Goal: Task Accomplishment & Management: Complete application form

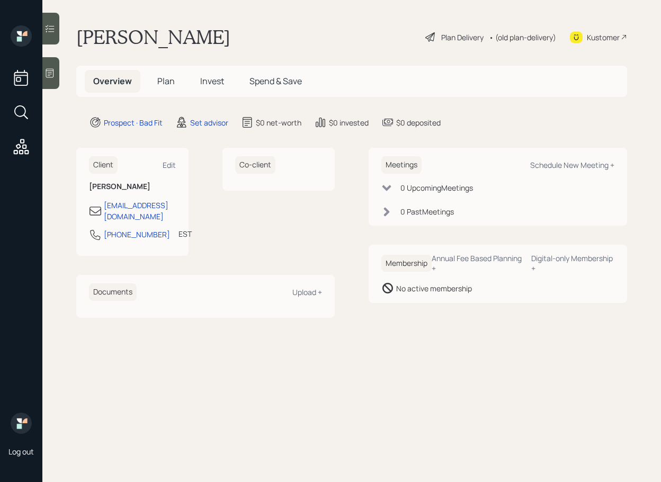
click at [166, 86] on span "Plan" at bounding box center [165, 81] width 17 height 12
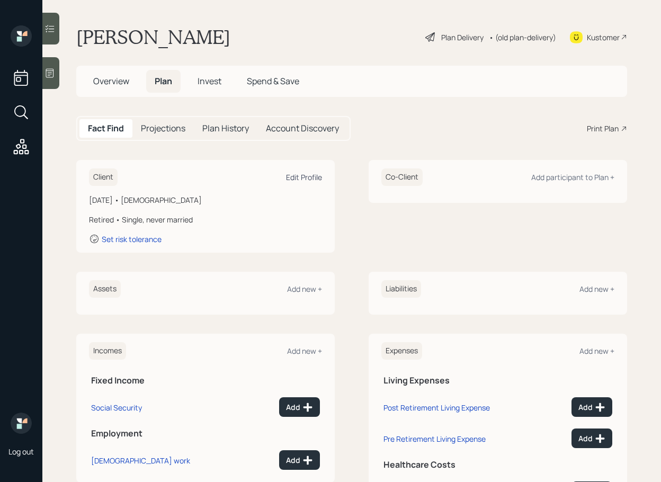
click at [311, 180] on div "Edit Profile" at bounding box center [304, 177] width 36 height 10
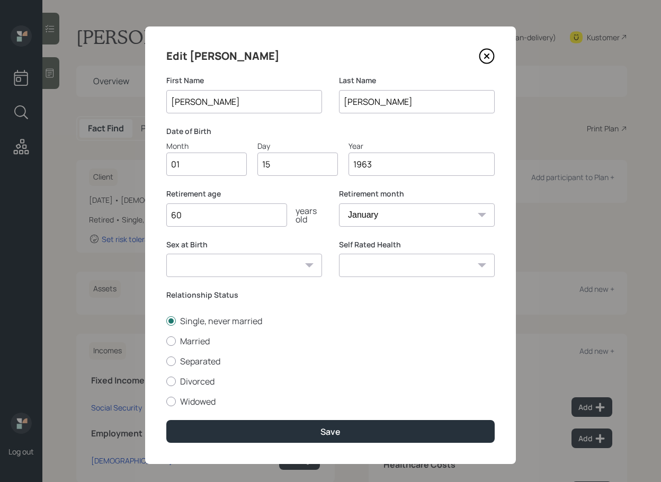
click at [215, 164] on input "01" at bounding box center [206, 164] width 81 height 23
type input "0"
type input "10"
click at [390, 161] on input "1963" at bounding box center [422, 164] width 146 height 23
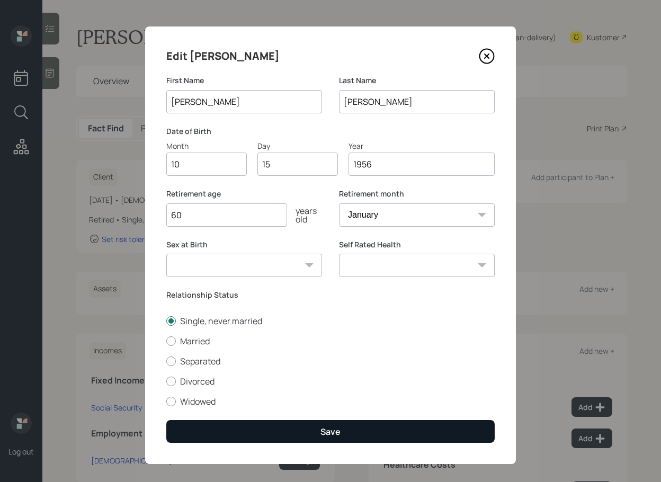
type input "1956"
click at [352, 429] on button "Save" at bounding box center [330, 431] width 329 height 23
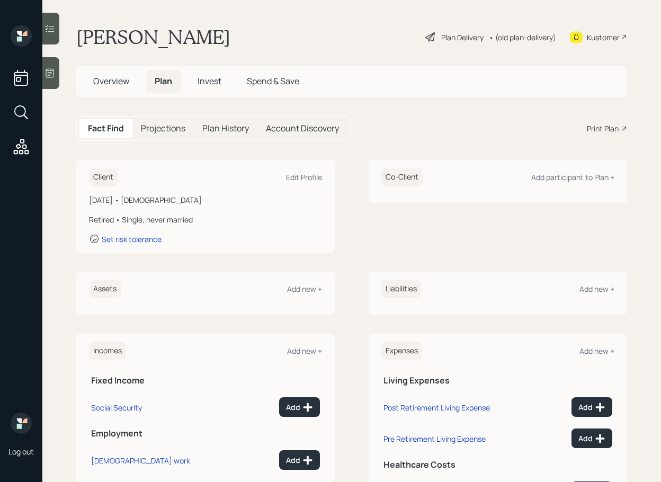
click at [463, 38] on div "Plan Delivery" at bounding box center [463, 37] width 42 height 11
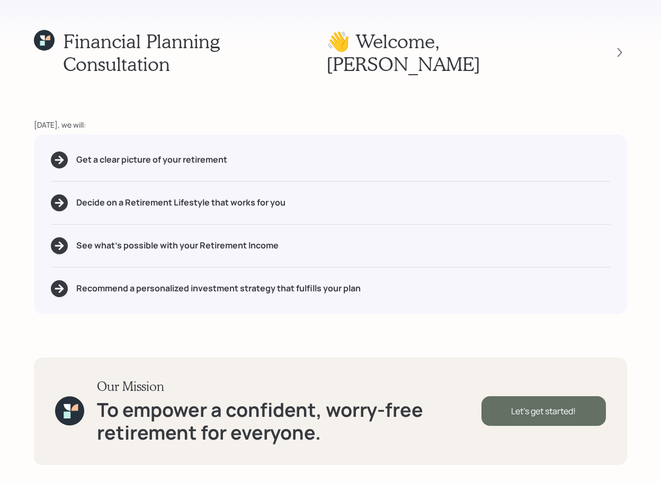
click at [545, 409] on div "Let's get started!" at bounding box center [544, 411] width 125 height 30
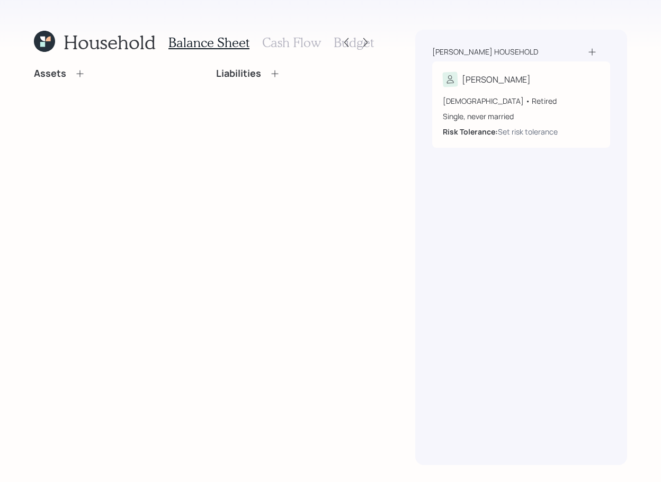
click at [659, 304] on div "Household Balance Sheet Cash Flow Budget Assets Liabilities [PERSON_NAME] house…" at bounding box center [330, 241] width 661 height 482
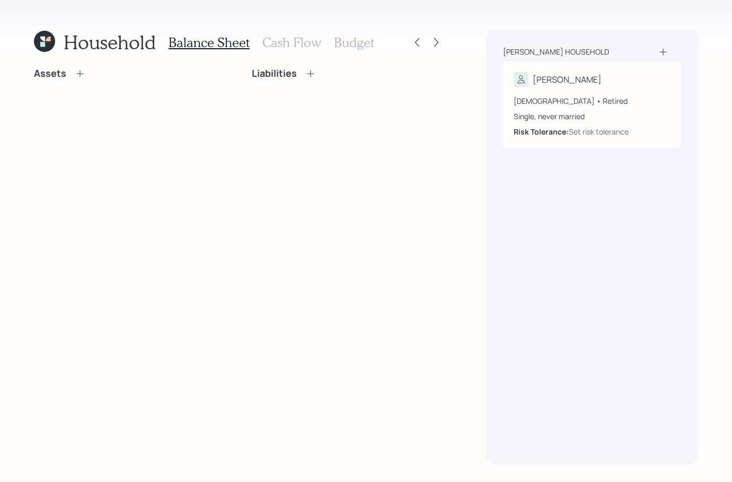
click at [79, 76] on icon at bounding box center [79, 73] width 7 height 7
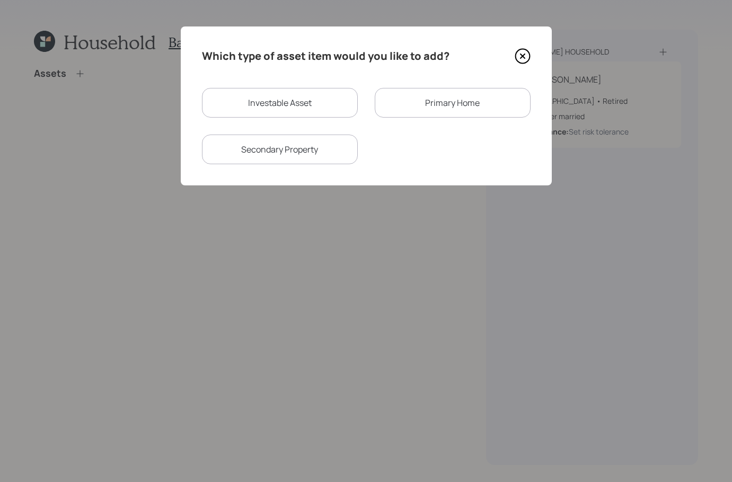
click at [307, 108] on div "Investable Asset" at bounding box center [280, 103] width 156 height 30
select select "taxable"
select select "balanced"
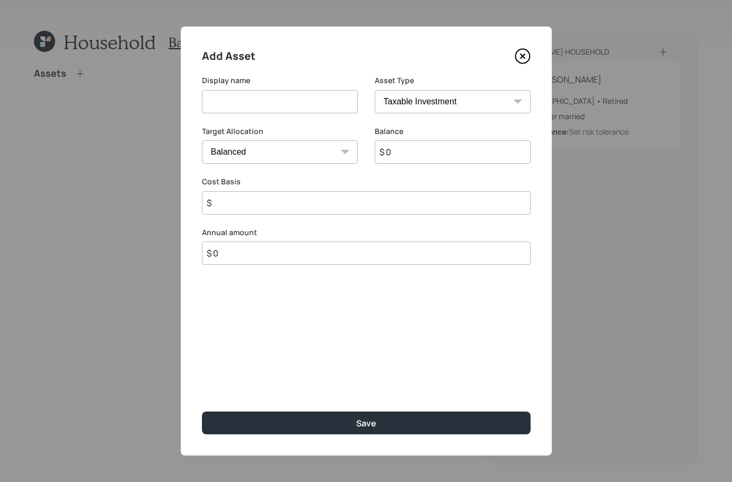
click at [329, 86] on div "Display name" at bounding box center [280, 94] width 156 height 38
click at [324, 95] on input at bounding box center [280, 101] width 156 height 23
type input "[PERSON_NAME]"
click at [463, 108] on select "SEP [PERSON_NAME] IRA 401(k) [PERSON_NAME] 401(k) 403(b) [PERSON_NAME] 403(b) 4…" at bounding box center [453, 101] width 156 height 23
select select "roth_ira"
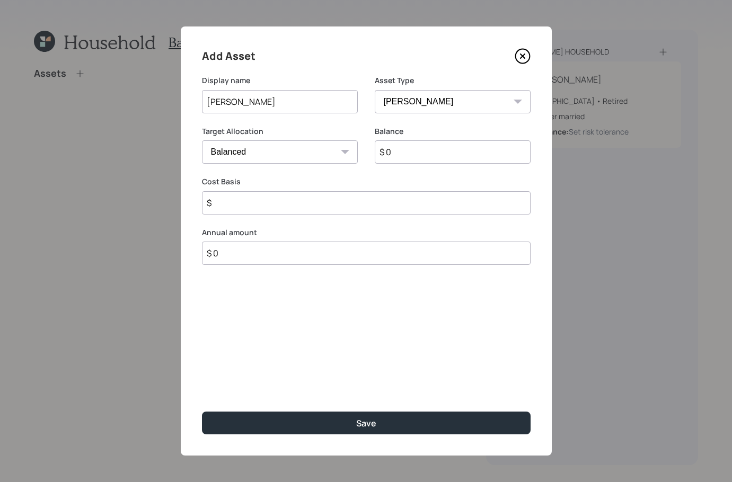
click at [375, 90] on select "SEP [PERSON_NAME] IRA 401(k) [PERSON_NAME] 401(k) 403(b) [PERSON_NAME] 403(b) 4…" at bounding box center [453, 101] width 156 height 23
type input "$"
drag, startPoint x: 440, startPoint y: 155, endPoint x: 384, endPoint y: 148, distance: 56.6
click at [384, 148] on input "$ 0" at bounding box center [453, 151] width 156 height 23
type input "$ 15,000"
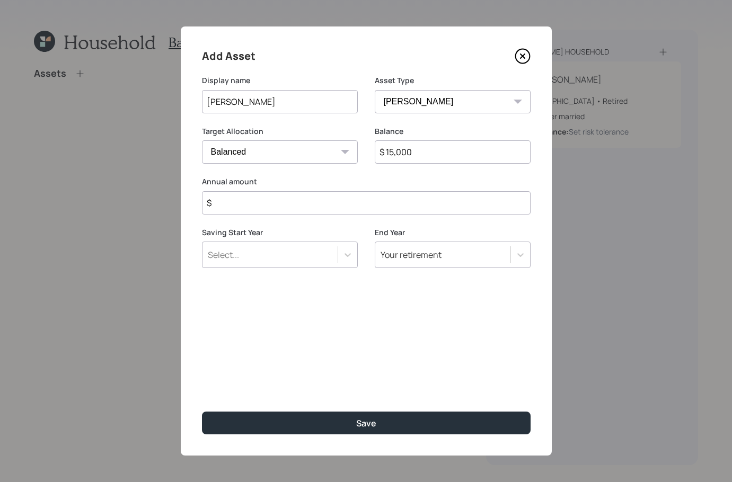
click at [312, 207] on input "$" at bounding box center [366, 202] width 329 height 23
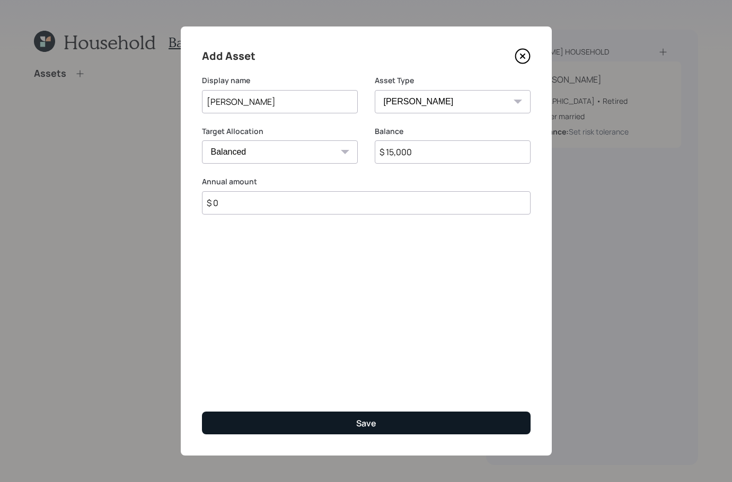
type input "$ 0"
drag, startPoint x: 413, startPoint y: 421, endPoint x: 407, endPoint y: 424, distance: 6.7
click at [413, 421] on button "Save" at bounding box center [366, 423] width 329 height 23
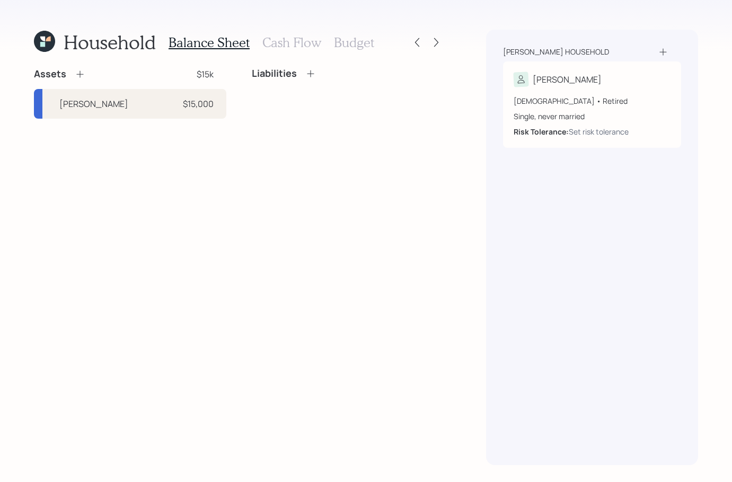
click at [80, 75] on icon at bounding box center [79, 74] width 7 height 7
click at [80, 75] on div "Assets $15k [PERSON_NAME] $15,000 Liabilities" at bounding box center [239, 93] width 410 height 51
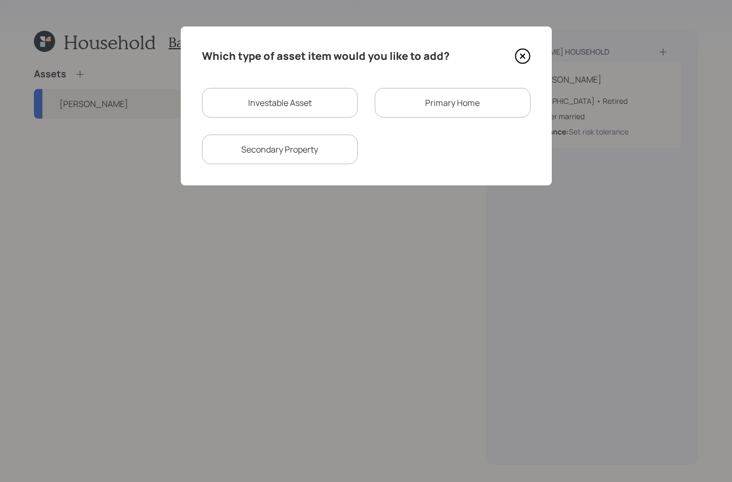
click at [301, 100] on div "Investable Asset" at bounding box center [280, 103] width 156 height 30
select select "taxable"
select select "balanced"
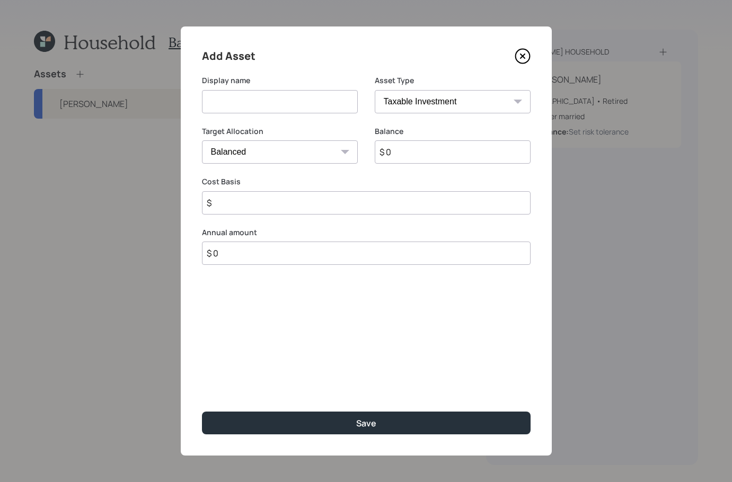
click at [305, 93] on input at bounding box center [280, 101] width 156 height 23
type input "T IRA"
click at [436, 109] on select "SEP [PERSON_NAME] IRA 401(k) [PERSON_NAME] 401(k) 403(b) [PERSON_NAME] 403(b) 4…" at bounding box center [453, 101] width 156 height 23
select select "ira"
click at [375, 90] on select "SEP [PERSON_NAME] IRA 401(k) [PERSON_NAME] 401(k) 403(b) [PERSON_NAME] 403(b) 4…" at bounding box center [453, 101] width 156 height 23
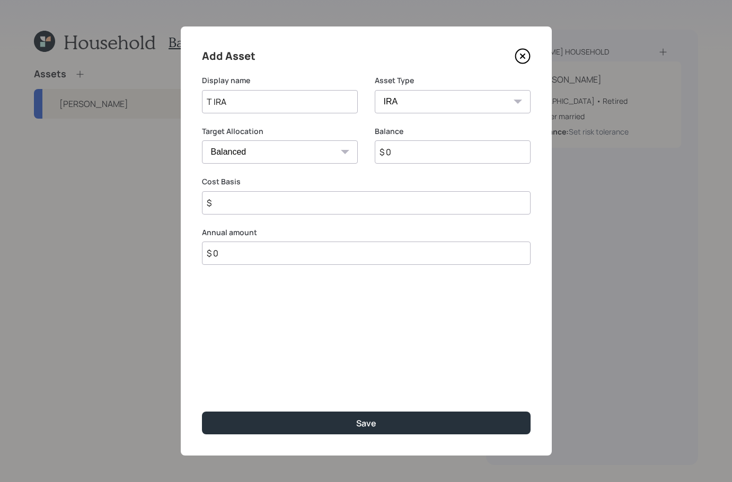
type input "$"
click at [475, 108] on select "SEP [PERSON_NAME] IRA 401(k) [PERSON_NAME] 401(k) 403(b) [PERSON_NAME] 403(b) 4…" at bounding box center [453, 101] width 156 height 23
select select "taxable"
click at [375, 90] on select "SEP [PERSON_NAME] IRA 401(k) [PERSON_NAME] 401(k) 403(b) [PERSON_NAME] 403(b) 4…" at bounding box center [453, 101] width 156 height 23
click at [442, 158] on input "$ 0" at bounding box center [453, 151] width 156 height 23
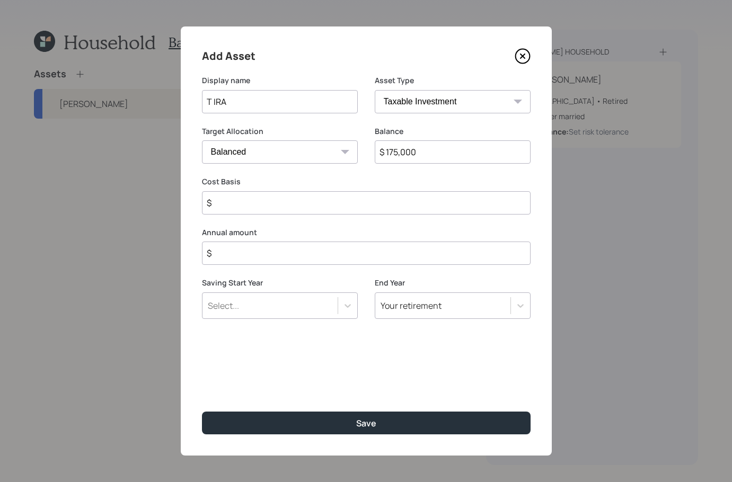
type input "$ 175,000"
click at [325, 357] on div "Add Asset Display name T IRA Asset Type SEP [PERSON_NAME] IRA 401(k) [PERSON_NA…" at bounding box center [366, 241] width 371 height 429
click at [279, 256] on input "$" at bounding box center [366, 253] width 329 height 23
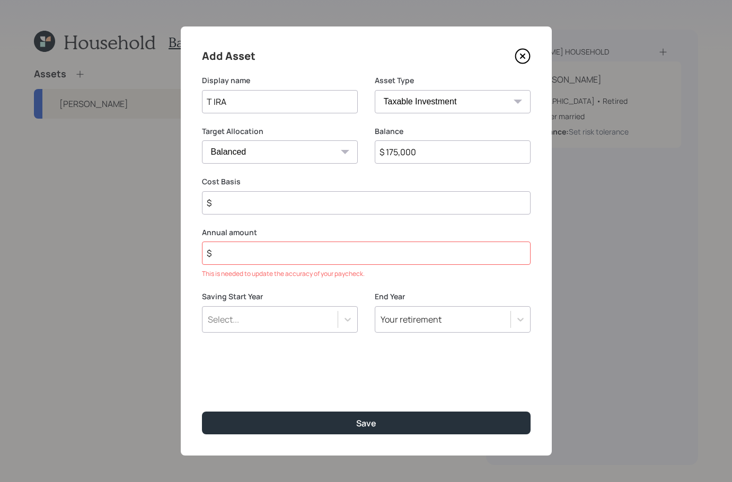
click at [451, 104] on select "SEP [PERSON_NAME] IRA 401(k) [PERSON_NAME] 401(k) 403(b) [PERSON_NAME] 403(b) 4…" at bounding box center [453, 101] width 156 height 23
click at [375, 90] on select "SEP [PERSON_NAME] IRA 401(k) [PERSON_NAME] 401(k) 403(b) [PERSON_NAME] 403(b) 4…" at bounding box center [453, 101] width 156 height 23
click at [433, 101] on select "SEP [PERSON_NAME] IRA 401(k) [PERSON_NAME] 401(k) 403(b) [PERSON_NAME] 403(b) 4…" at bounding box center [453, 101] width 156 height 23
select select "ira"
click at [375, 90] on select "SEP [PERSON_NAME] IRA 401(k) [PERSON_NAME] 401(k) 403(b) [PERSON_NAME] 403(b) 4…" at bounding box center [453, 101] width 156 height 23
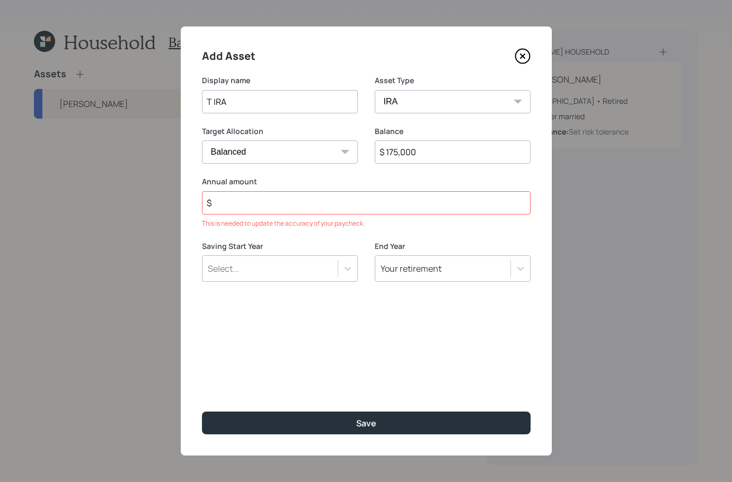
click at [393, 191] on input "$" at bounding box center [366, 202] width 329 height 23
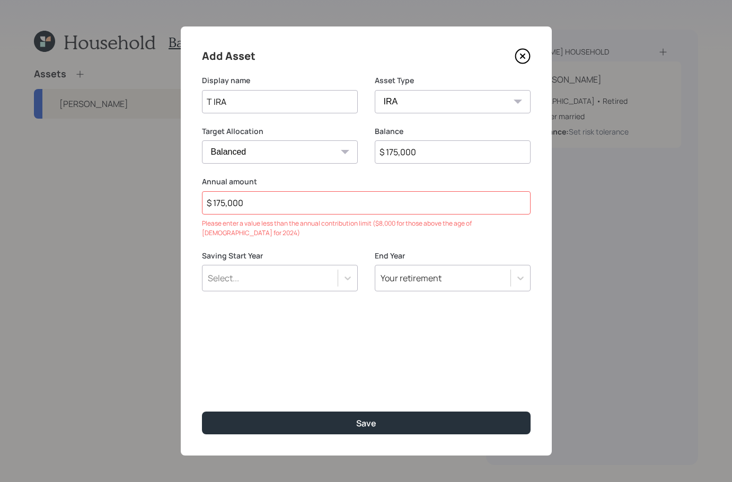
click at [392, 358] on div "Add Asset Display name T IRA Asset Type SEP [PERSON_NAME] IRA 401(k) [PERSON_NA…" at bounding box center [366, 241] width 371 height 429
drag, startPoint x: 8, startPoint y: 173, endPoint x: -39, endPoint y: 163, distance: 48.4
click at [0, 163] on html "Household Balance Sheet Cash Flow Budget Assets $15k [PERSON_NAME] $15,000 Add …" at bounding box center [366, 241] width 732 height 482
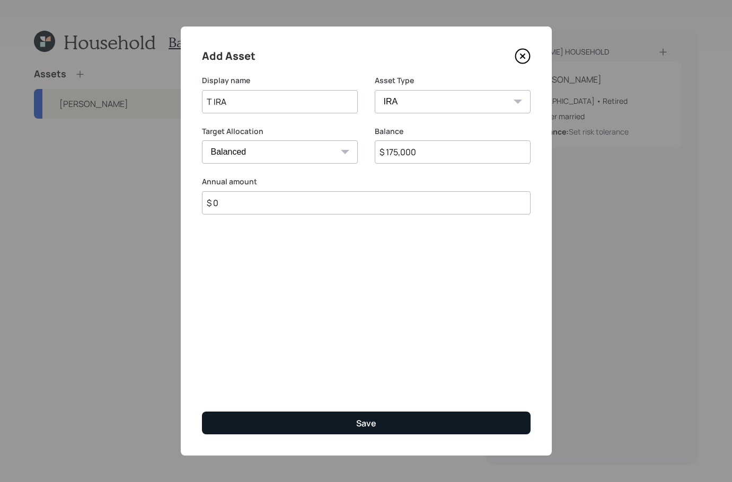
type input "$ 0"
click at [348, 432] on button "Save" at bounding box center [366, 423] width 329 height 23
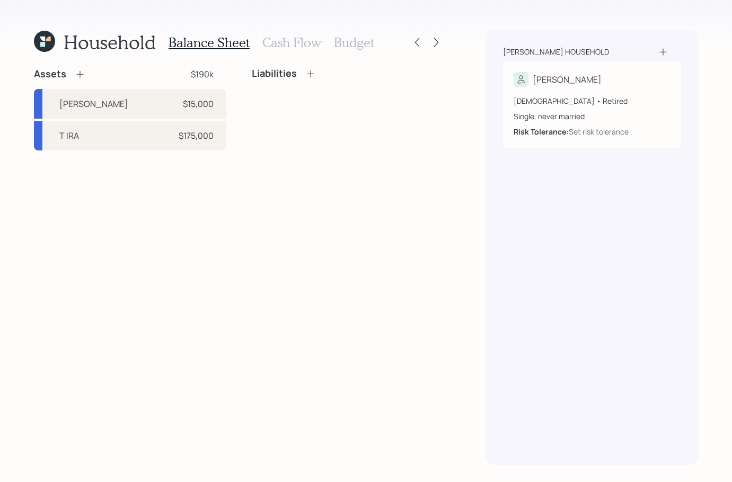
click at [77, 75] on icon at bounding box center [80, 74] width 11 height 11
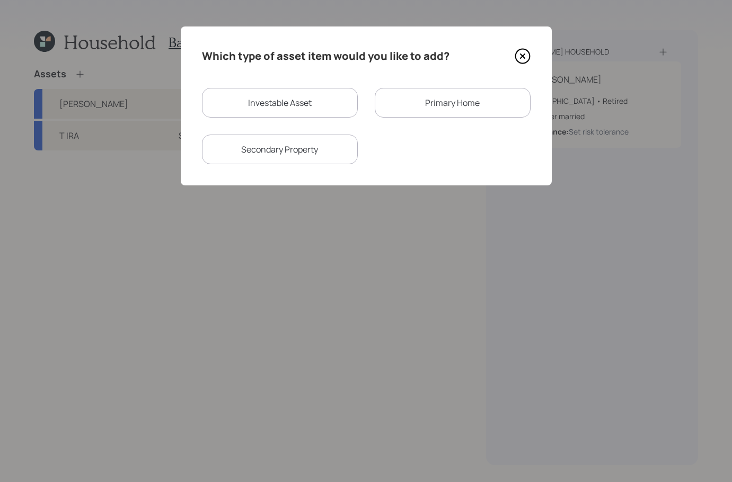
click at [314, 105] on div "Investable Asset" at bounding box center [280, 103] width 156 height 30
select select "taxable"
select select "balanced"
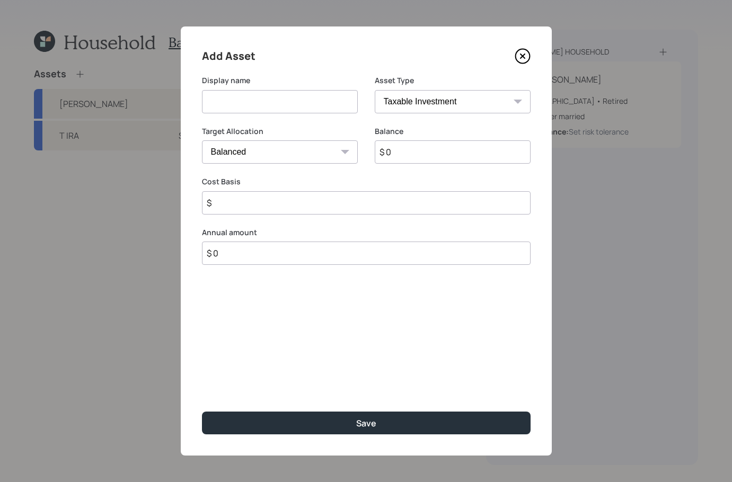
click at [322, 108] on input at bounding box center [280, 101] width 156 height 23
click at [221, 103] on input "MOney Market" at bounding box center [280, 101] width 156 height 23
type input "Money Market"
click at [470, 112] on select "SEP [PERSON_NAME] IRA 401(k) [PERSON_NAME] 401(k) 403(b) [PERSON_NAME] 403(b) 4…" at bounding box center [453, 101] width 156 height 23
click at [375, 90] on select "SEP [PERSON_NAME] IRA 401(k) [PERSON_NAME] 401(k) 403(b) [PERSON_NAME] 403(b) 4…" at bounding box center [453, 101] width 156 height 23
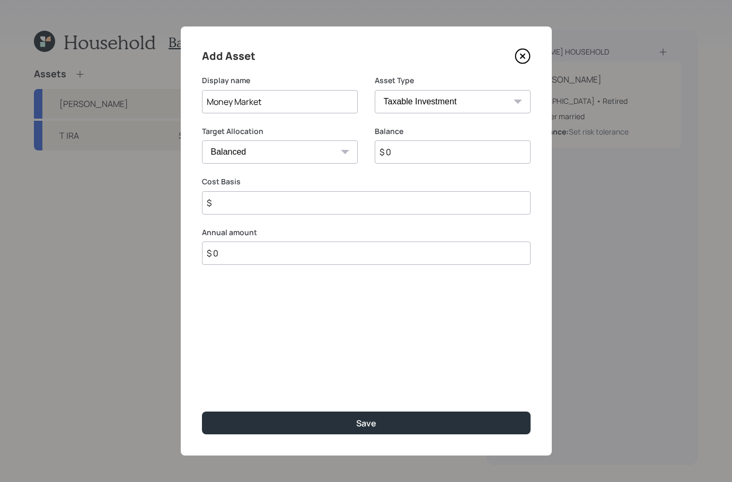
click at [420, 161] on input "$ 0" at bounding box center [453, 151] width 156 height 23
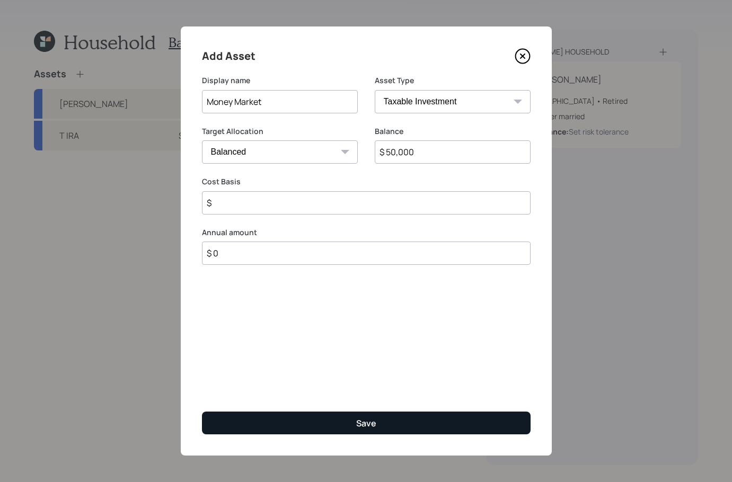
type input "$ 50,000"
click at [393, 432] on button "Save" at bounding box center [366, 423] width 329 height 23
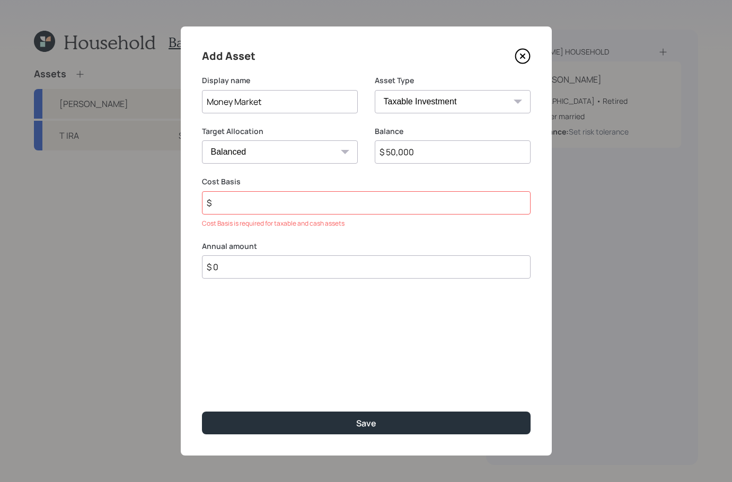
click at [308, 200] on input "$" at bounding box center [366, 202] width 329 height 23
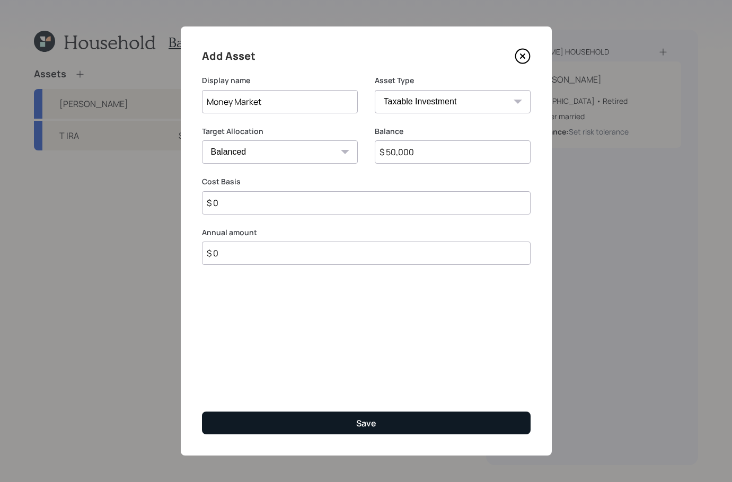
type input "$ 0"
click at [338, 431] on button "Save" at bounding box center [366, 423] width 329 height 23
